Goal: Check status

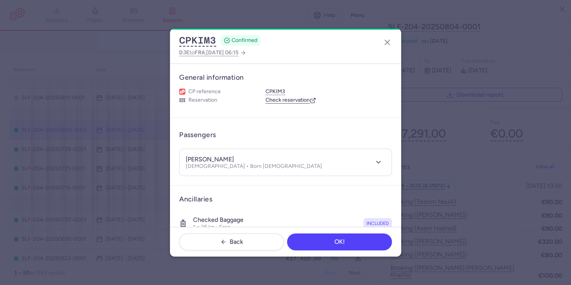
scroll to position [91, 0]
click at [385, 42] on icon "button" at bounding box center [387, 42] width 9 height 9
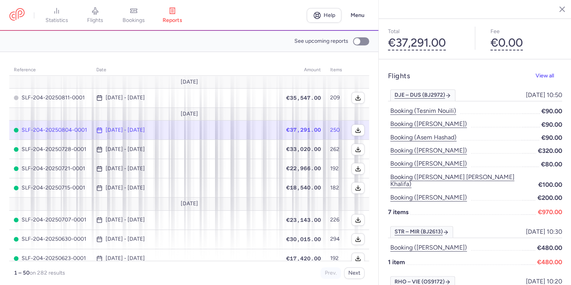
drag, startPoint x: 92, startPoint y: 16, endPoint x: 105, endPoint y: 23, distance: 15.4
click at [92, 16] on link "flights" at bounding box center [95, 15] width 39 height 17
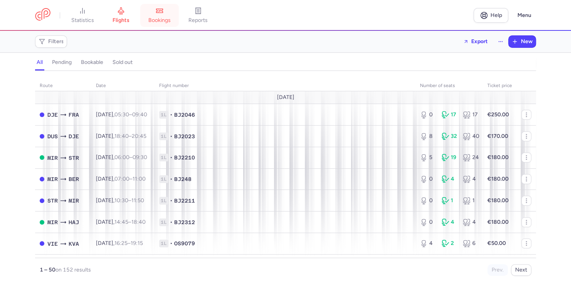
click at [162, 20] on span "bookings" at bounding box center [159, 20] width 22 height 7
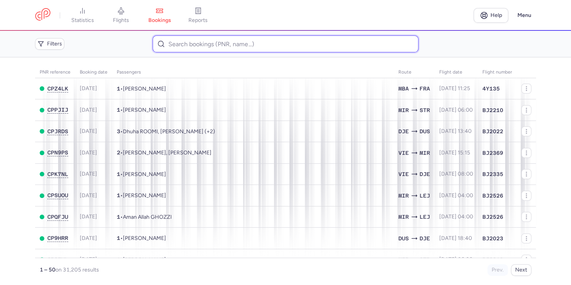
click at [187, 42] on input at bounding box center [286, 43] width 266 height 17
paste input "CPNUFC"
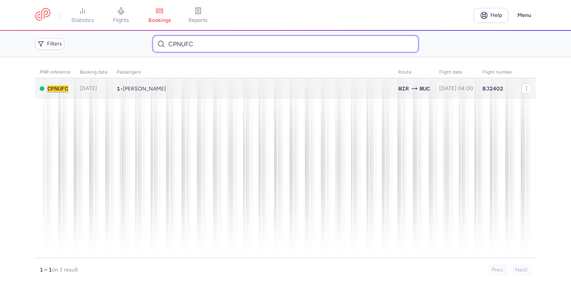
type input "CPNUFC"
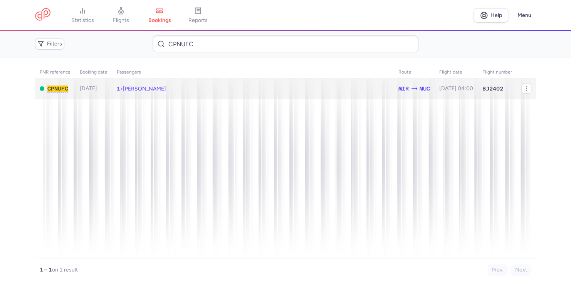
click at [154, 87] on span "[PERSON_NAME]" at bounding box center [144, 89] width 43 height 7
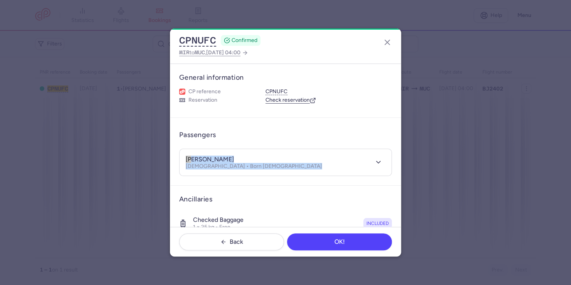
drag, startPoint x: 395, startPoint y: 140, endPoint x: 395, endPoint y: 153, distance: 13.5
click at [395, 153] on section "General information CP reference CPNUFC Reservation Check reservation Passenger…" at bounding box center [285, 145] width 231 height 163
click at [387, 45] on icon "button" at bounding box center [387, 42] width 9 height 9
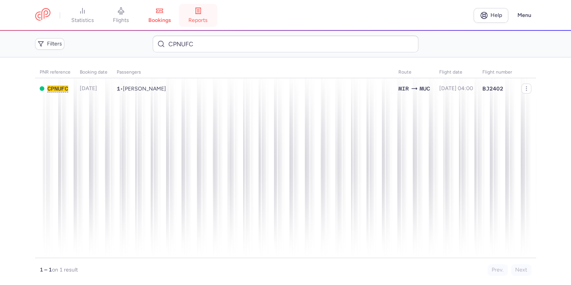
click at [198, 14] on icon at bounding box center [198, 11] width 8 height 8
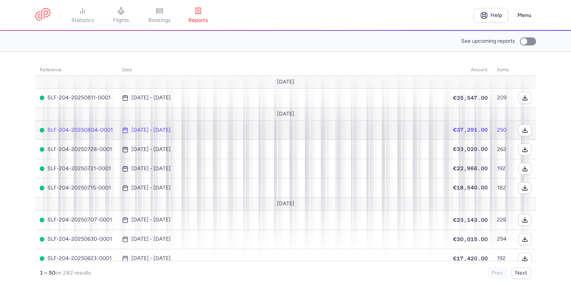
click at [483, 132] on td "€37,291.00" at bounding box center [471, 130] width 44 height 19
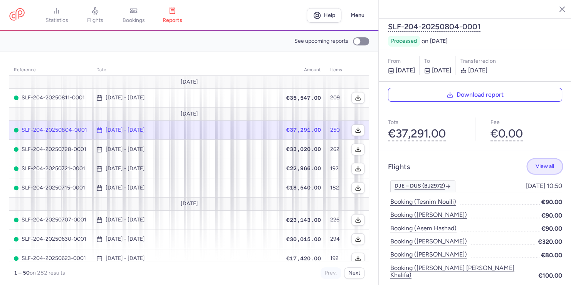
click at [537, 163] on span "View all" at bounding box center [545, 166] width 19 height 6
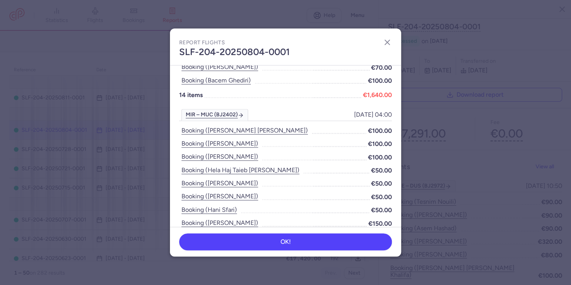
scroll to position [488, 0]
